Goal: Navigation & Orientation: Find specific page/section

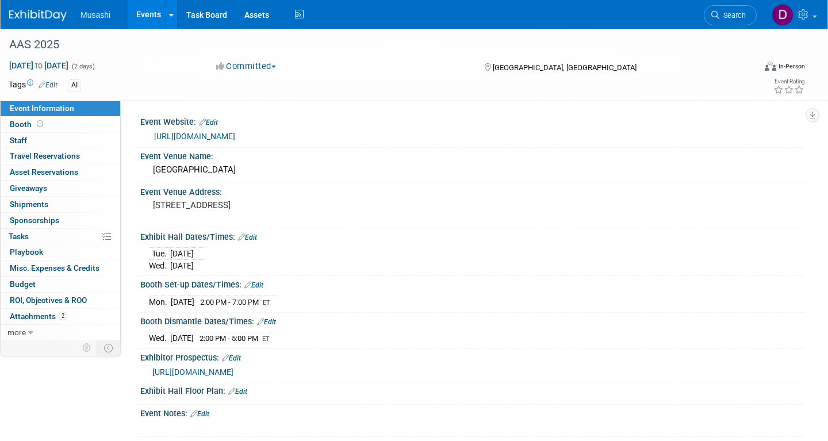
click at [36, 11] on img at bounding box center [38, 16] width 58 height 12
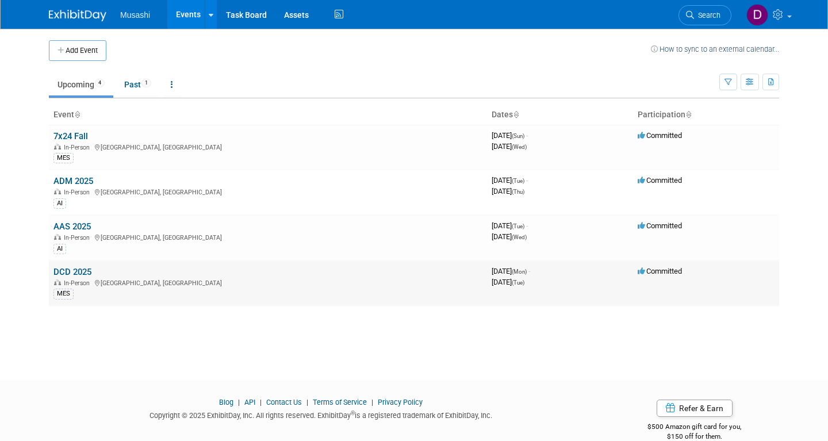
click at [82, 271] on link "DCD 2025" at bounding box center [72, 272] width 38 height 10
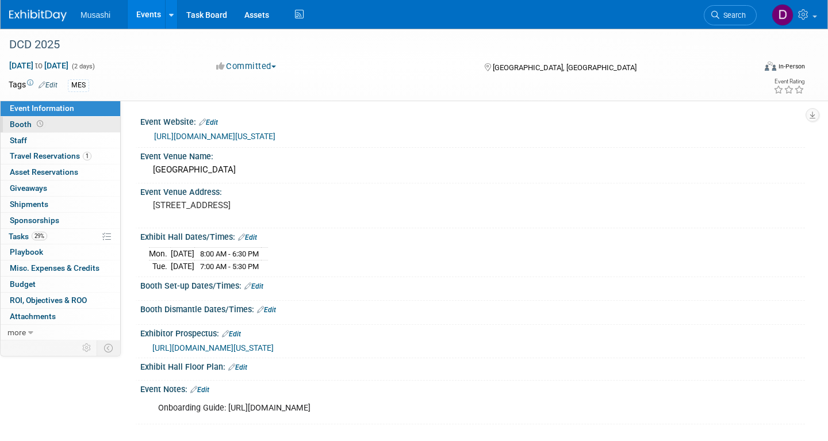
click at [67, 129] on link "Booth" at bounding box center [61, 125] width 120 height 16
